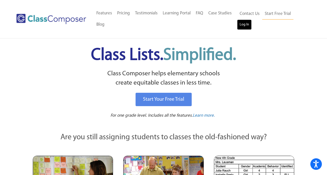
click at [245, 28] on link "Log In" at bounding box center [244, 24] width 15 height 10
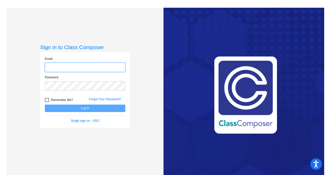
click at [97, 65] on input "email" at bounding box center [85, 67] width 80 height 9
drag, startPoint x: 93, startPoint y: 67, endPoint x: 49, endPoint y: 65, distance: 43.9
click at [49, 65] on input "[EMAIL_ADDRESS][DOMAIN_NAME]" at bounding box center [85, 67] width 80 height 9
type input "d"
type input "dmedina@royalsd.org"
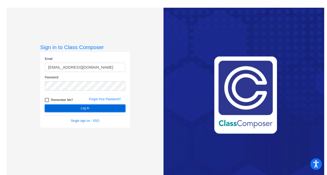
click at [75, 109] on button "Log In" at bounding box center [85, 107] width 80 height 7
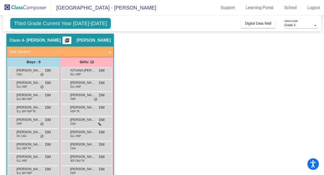
scroll to position [14, 0]
